Goal: Navigation & Orientation: Find specific page/section

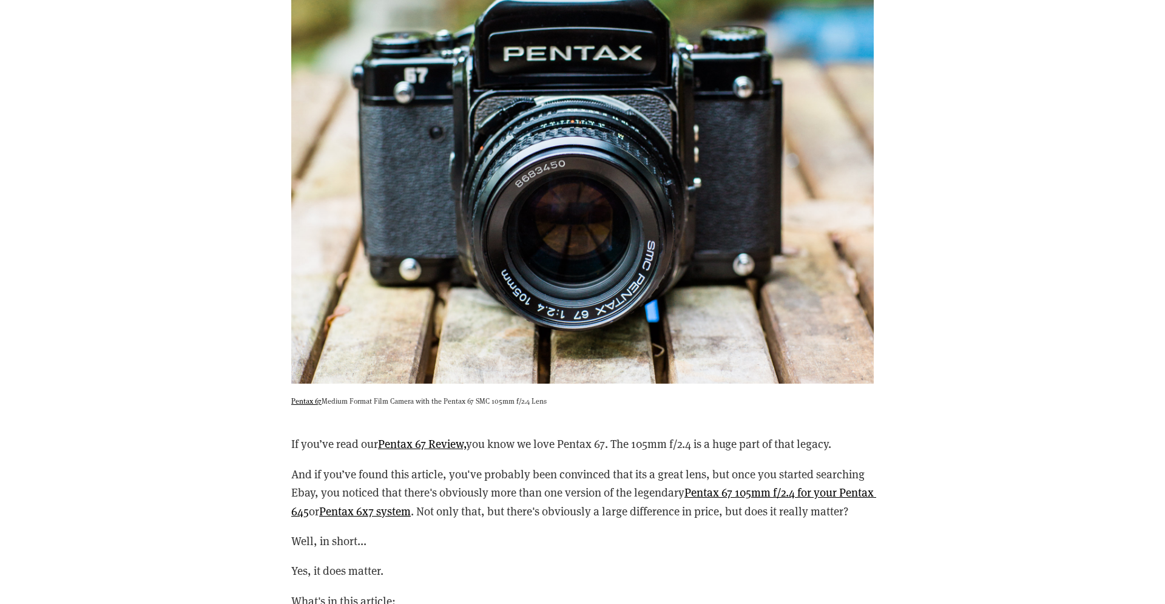
scroll to position [1176, 0]
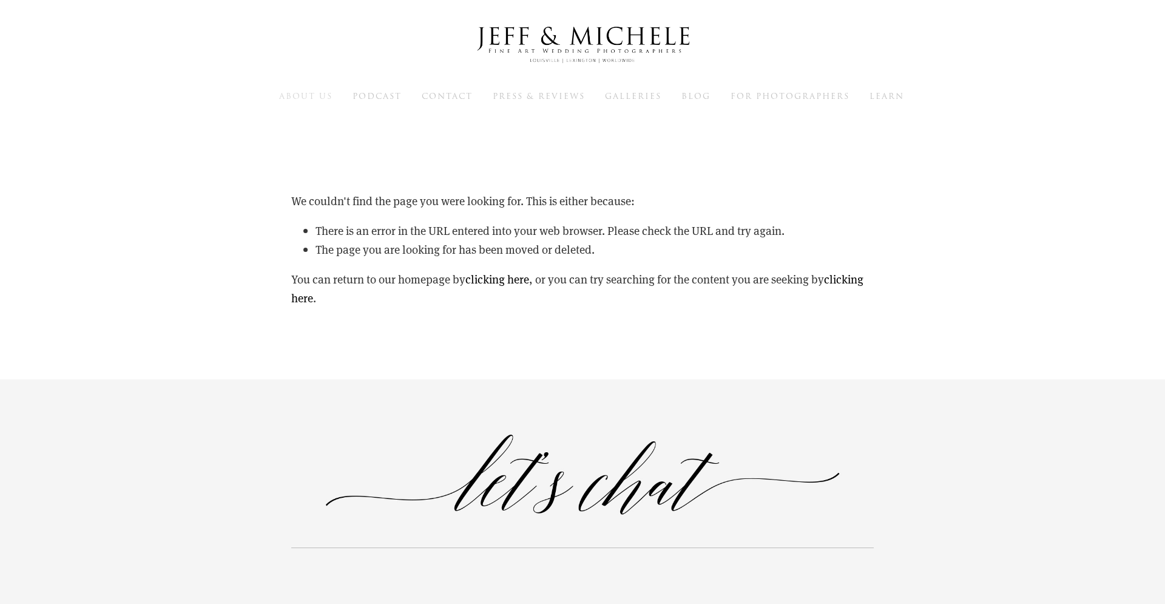
click at [297, 97] on span "About Us" at bounding box center [305, 96] width 53 height 12
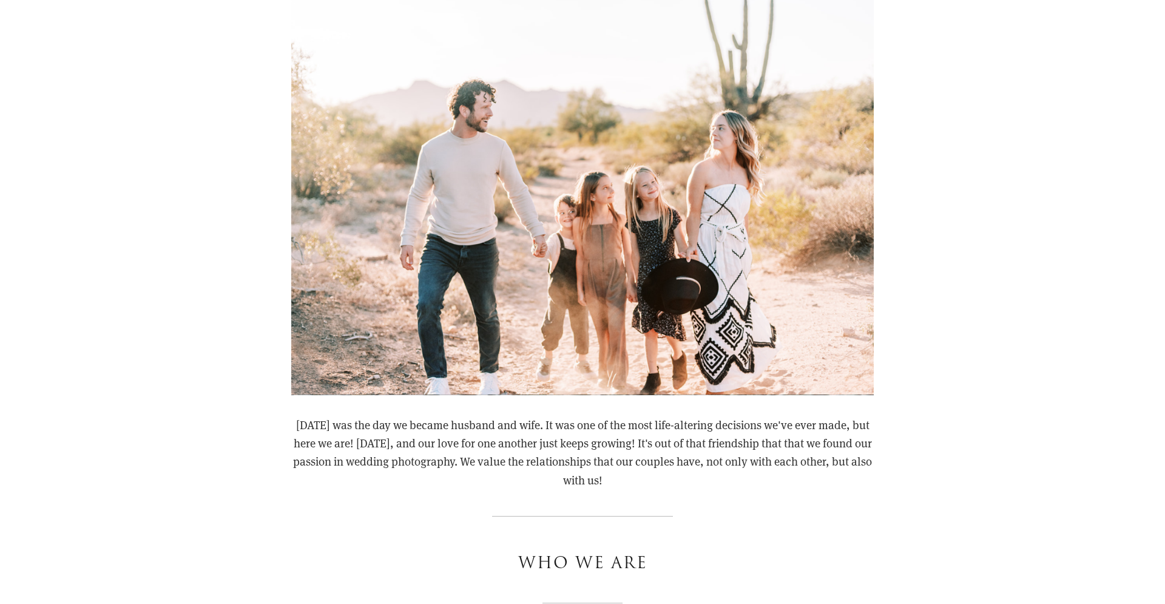
scroll to position [495, 0]
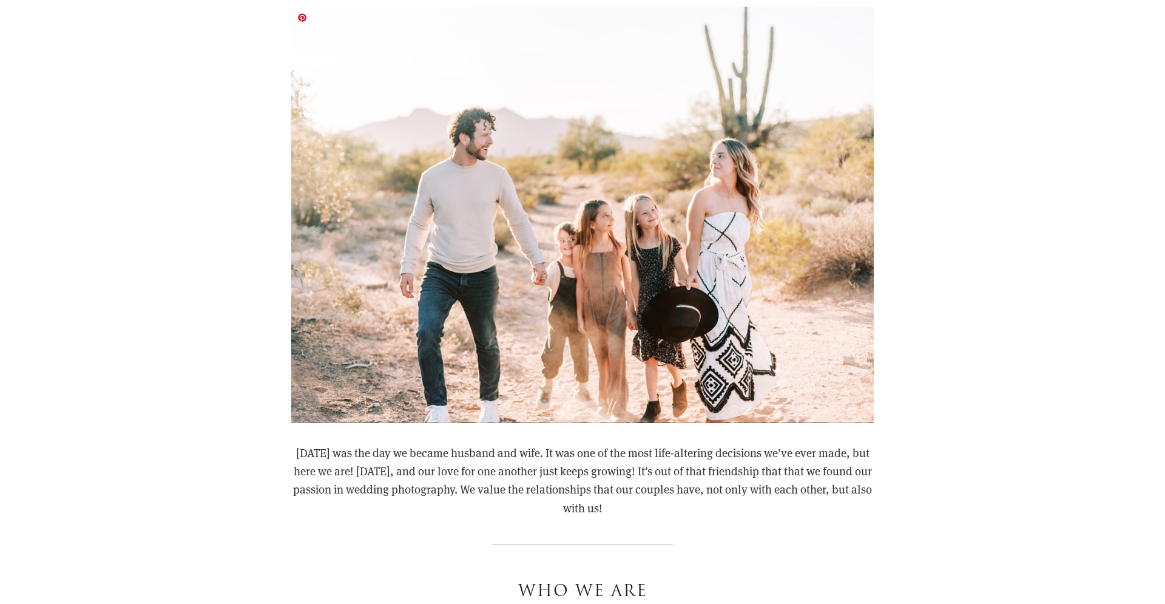
click at [684, 211] on img at bounding box center [582, 215] width 582 height 416
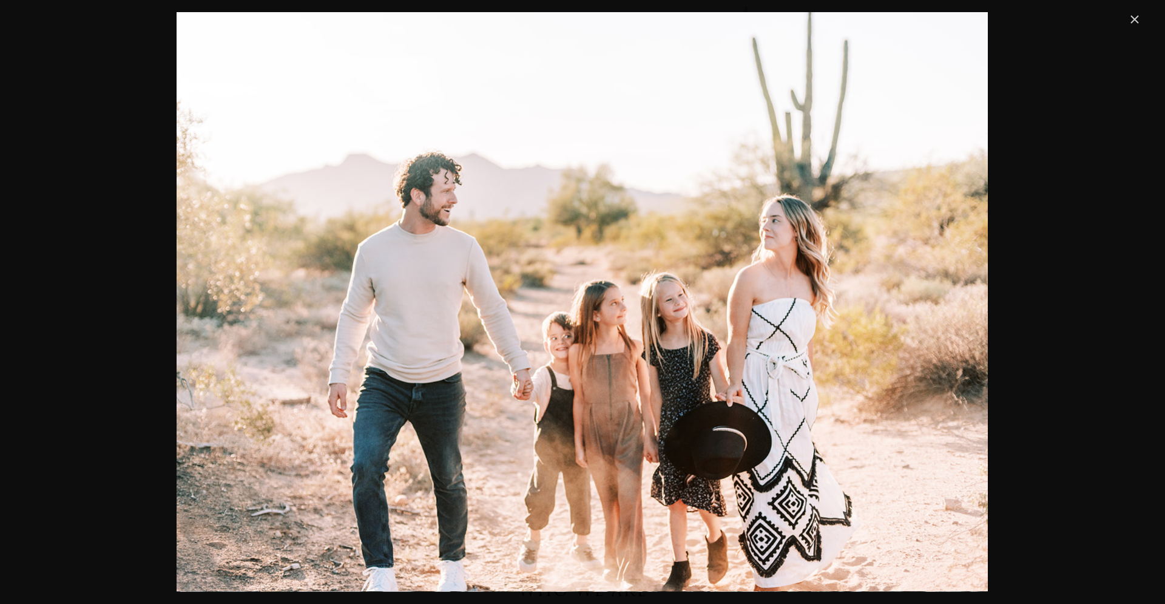
click at [490, 227] on img "Image" at bounding box center [582, 301] width 811 height 579
click at [1134, 19] on link "Close" at bounding box center [1134, 19] width 15 height 15
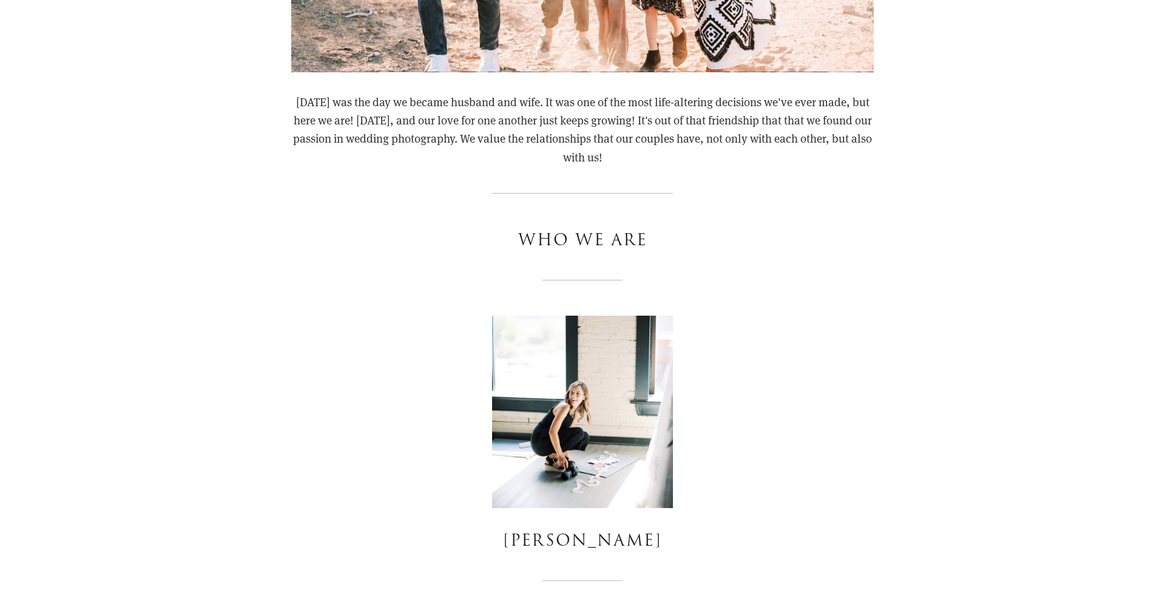
scroll to position [1052, 0]
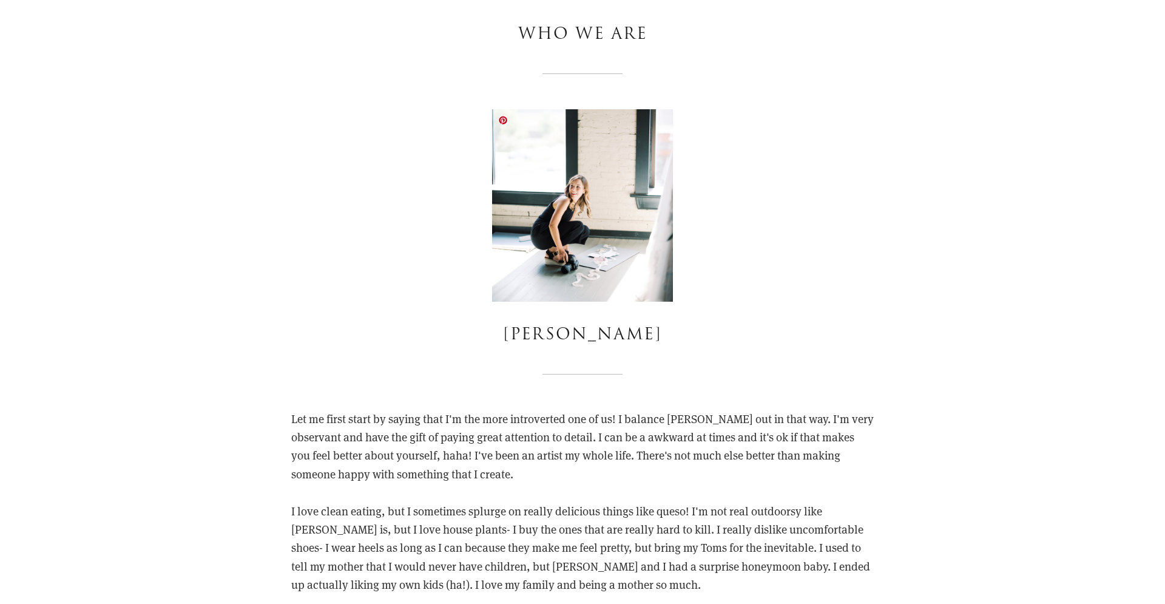
click at [582, 214] on img at bounding box center [582, 205] width 180 height 192
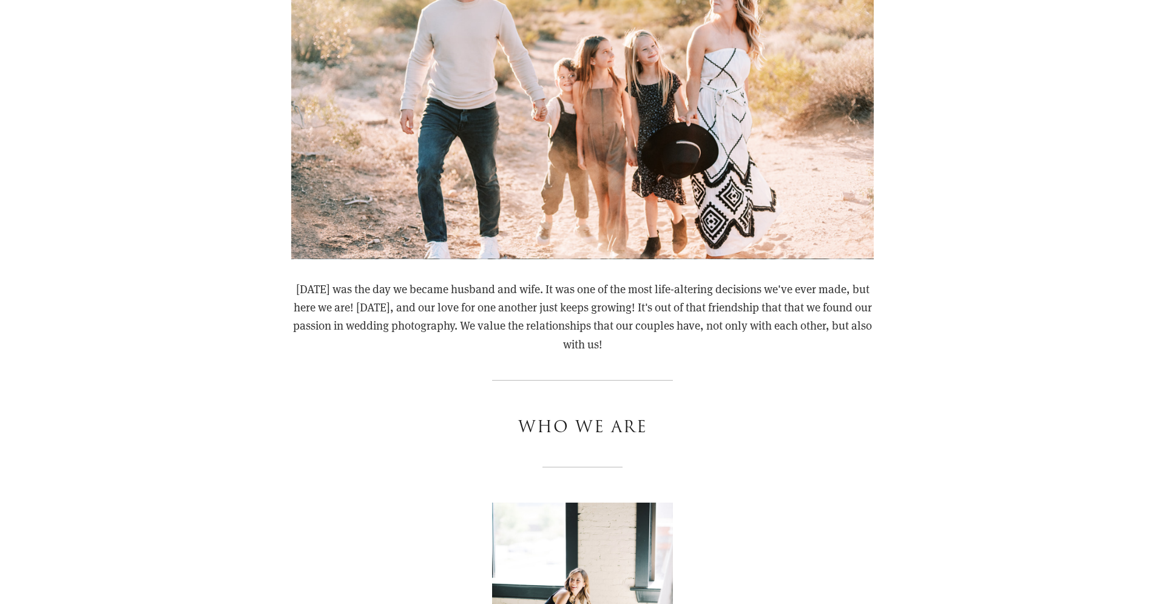
scroll to position [0, 0]
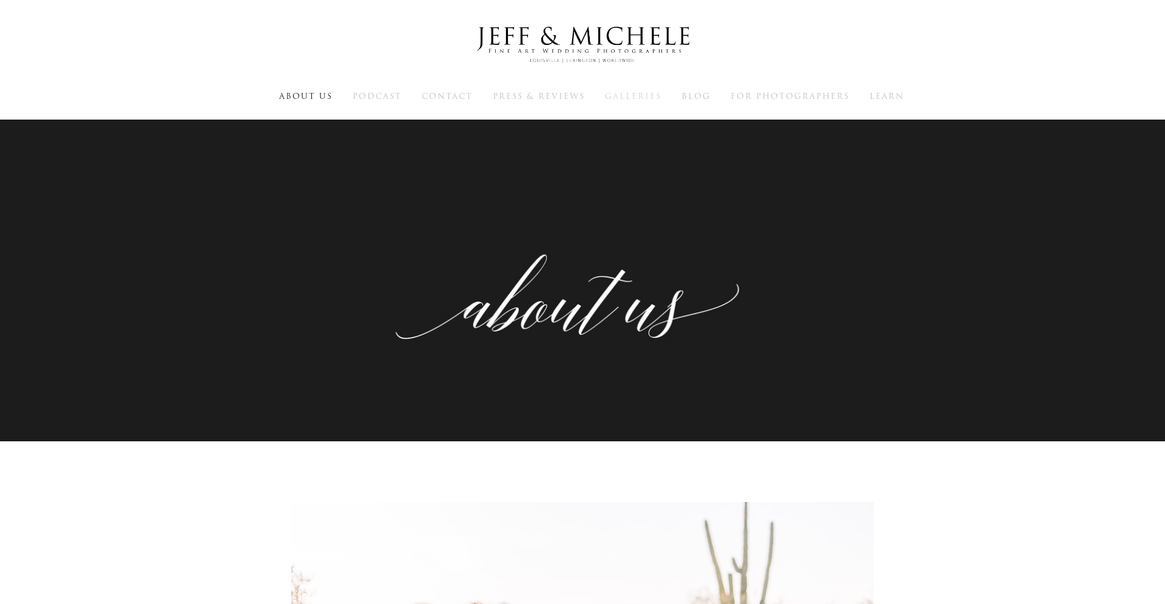
click at [641, 95] on span "Galleries" at bounding box center [633, 96] width 56 height 12
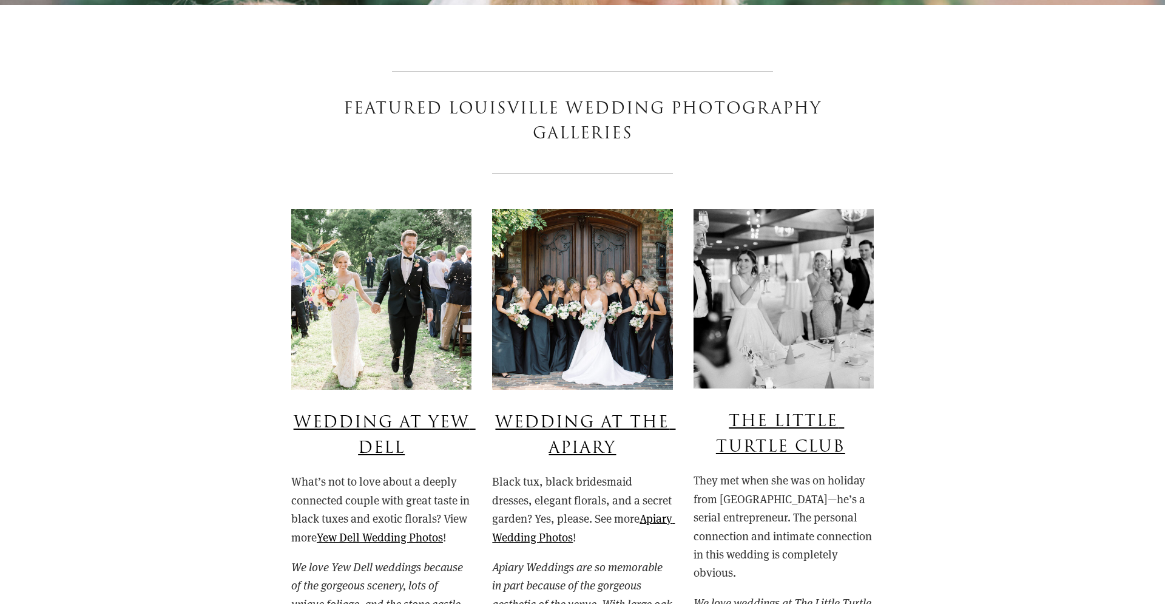
scroll to position [804, 0]
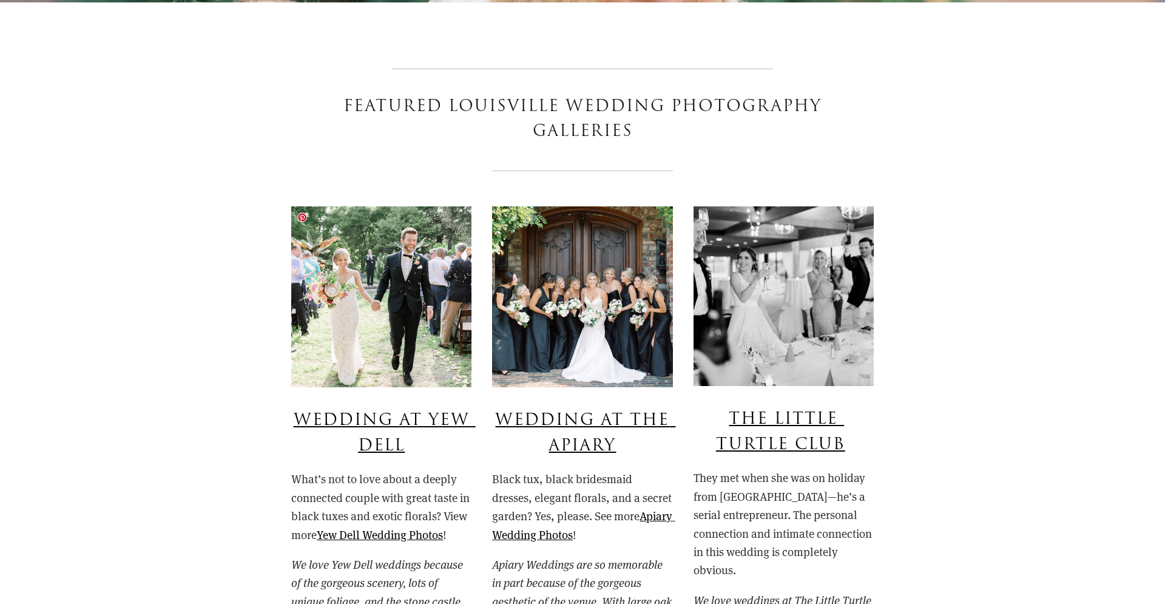
click at [396, 310] on img at bounding box center [381, 296] width 180 height 181
click at [812, 416] on link "The Little Turtle Club" at bounding box center [780, 431] width 129 height 49
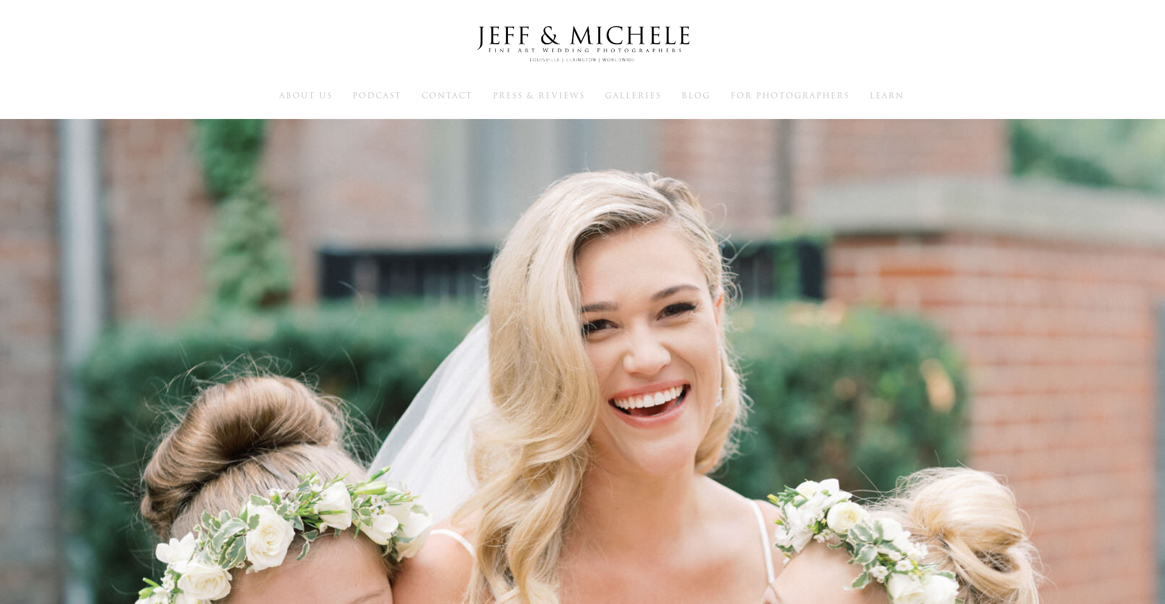
scroll to position [0, 0]
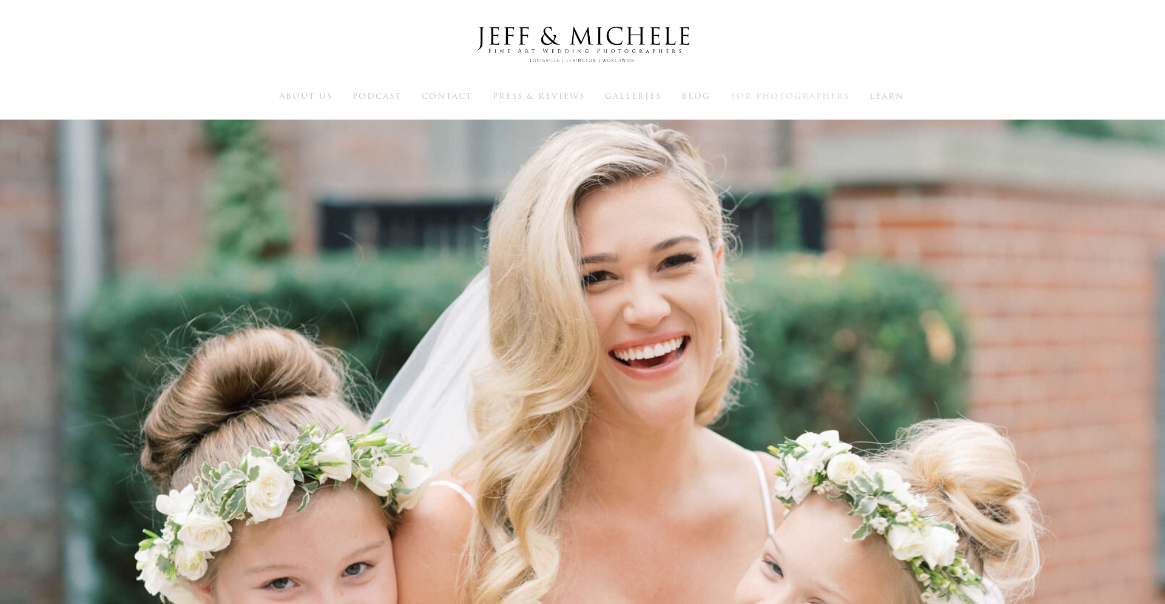
click at [775, 96] on span "For Photographers" at bounding box center [789, 96] width 119 height 12
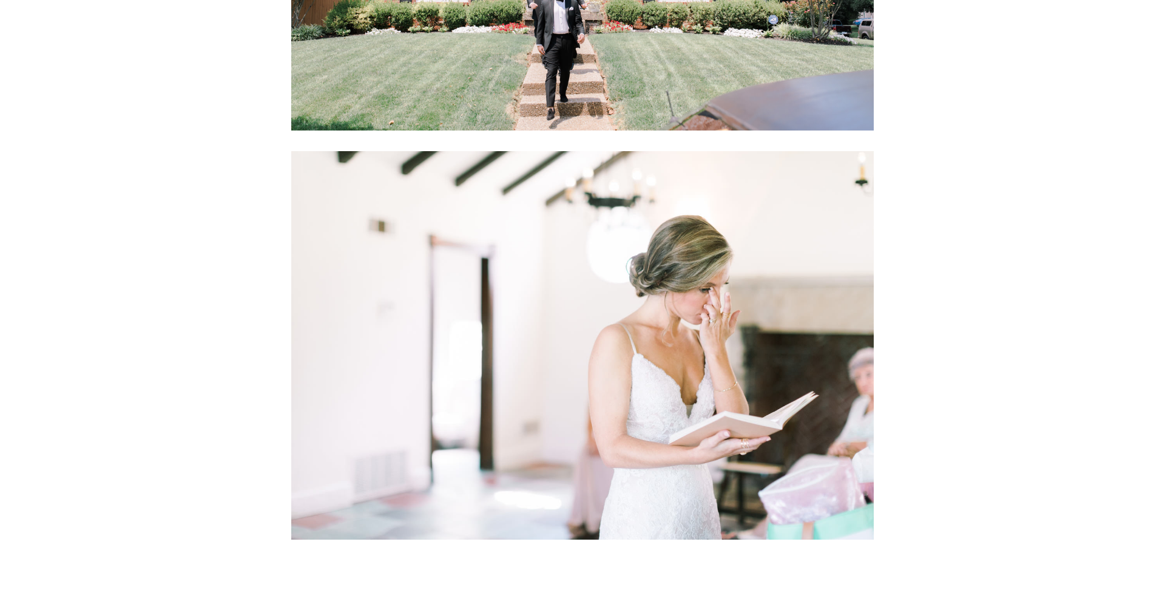
scroll to position [6497, 0]
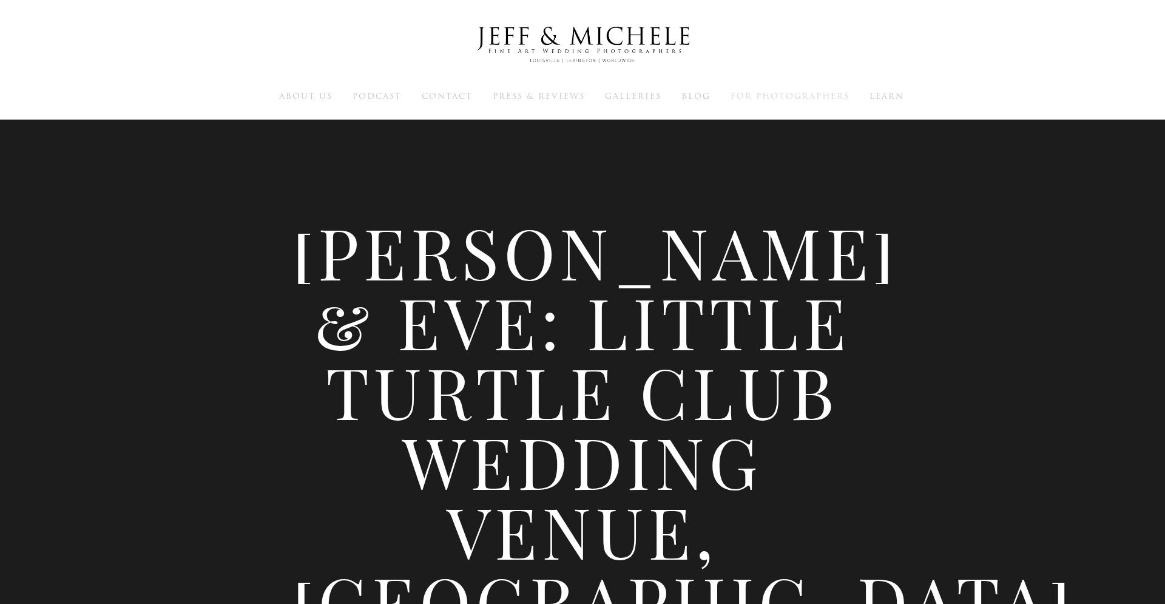
click at [778, 97] on span "For Photographers" at bounding box center [789, 96] width 119 height 12
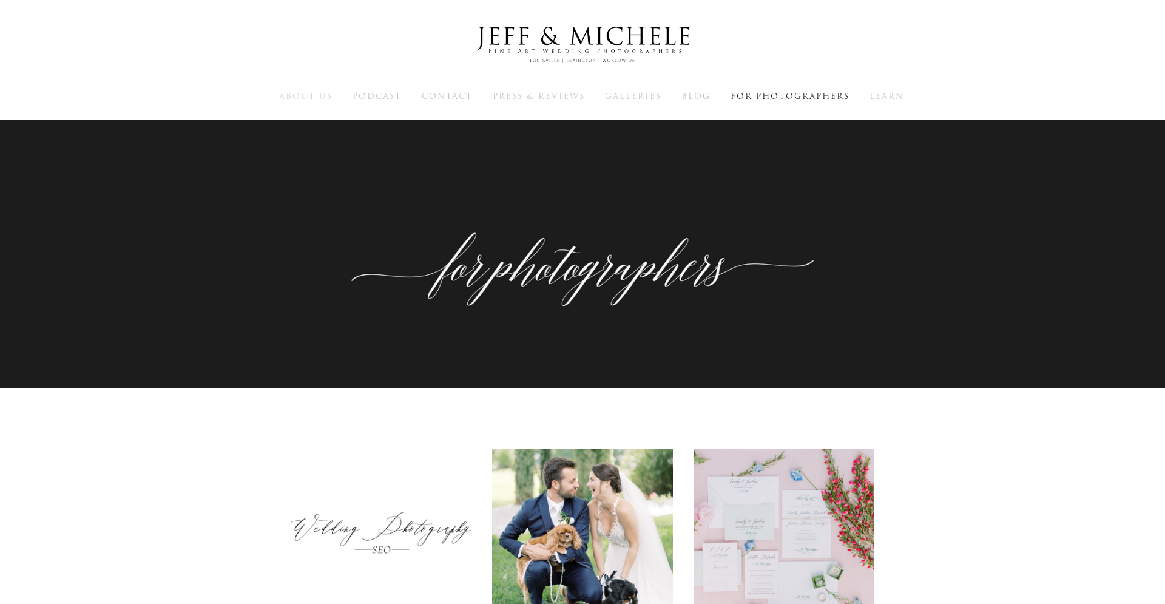
click at [308, 91] on span "About Us" at bounding box center [305, 96] width 53 height 12
